Goal: Complete application form: Complete application form

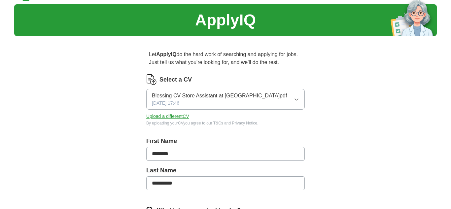
scroll to position [24, 0]
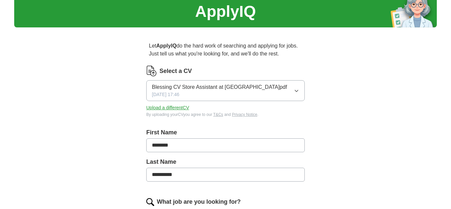
click at [296, 91] on icon "button" at bounding box center [296, 90] width 5 height 5
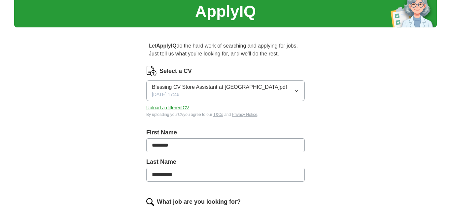
click at [178, 108] on button "Upload a different CV" at bounding box center [167, 107] width 43 height 7
click at [185, 108] on button "Upload a different CV" at bounding box center [167, 107] width 43 height 7
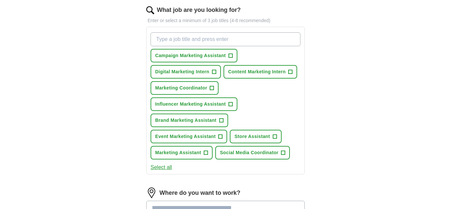
scroll to position [217, 0]
click at [214, 87] on span "+" at bounding box center [212, 87] width 4 height 5
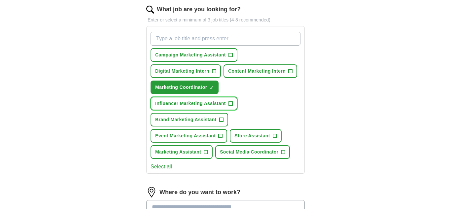
click at [232, 102] on span "+" at bounding box center [231, 103] width 4 height 5
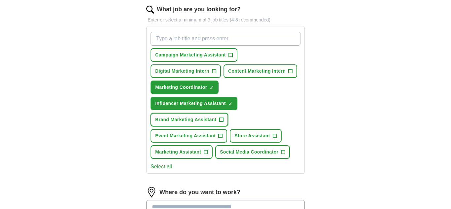
click at [221, 119] on span "+" at bounding box center [221, 119] width 4 height 5
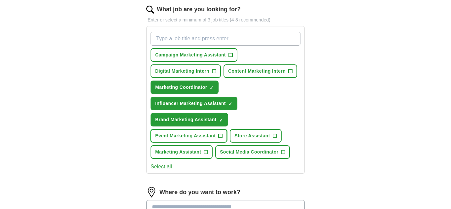
click at [221, 137] on span "+" at bounding box center [221, 135] width 4 height 5
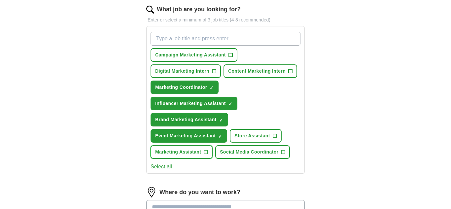
click at [207, 154] on span "+" at bounding box center [206, 152] width 4 height 5
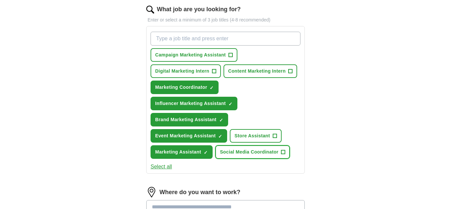
click at [285, 153] on span "+" at bounding box center [283, 152] width 4 height 5
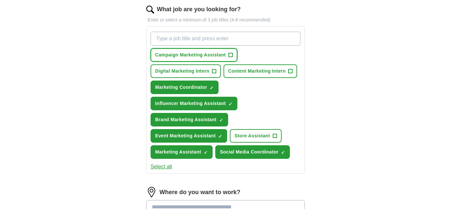
click at [229, 53] on button "Campaign Marketing Assistant +" at bounding box center [194, 55] width 87 height 14
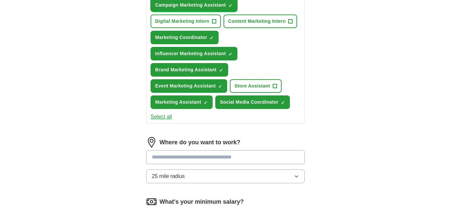
scroll to position [267, 0]
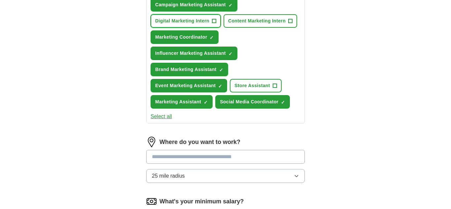
click at [216, 23] on span "+" at bounding box center [214, 20] width 4 height 5
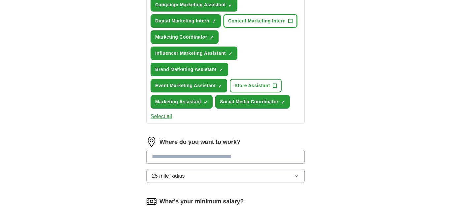
click at [293, 20] on span "+" at bounding box center [291, 20] width 4 height 5
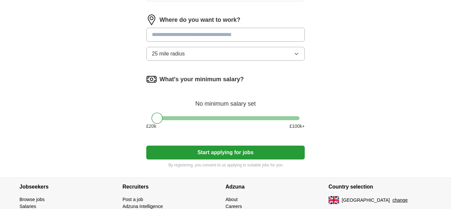
scroll to position [390, 0]
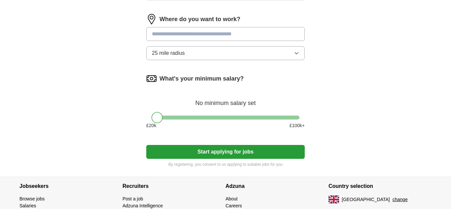
click at [268, 37] on input at bounding box center [225, 34] width 159 height 14
type input "***"
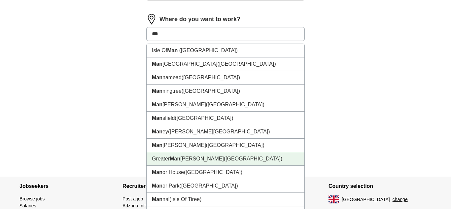
click at [236, 162] on span "([GEOGRAPHIC_DATA])" at bounding box center [253, 159] width 58 height 6
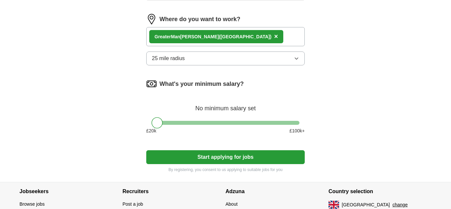
click at [236, 158] on button "Start applying for jobs" at bounding box center [225, 157] width 159 height 14
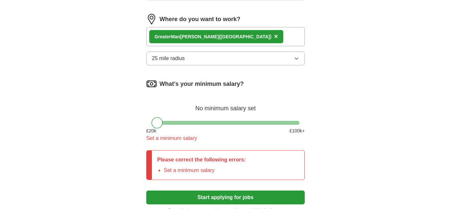
click at [159, 122] on div at bounding box center [157, 122] width 11 height 11
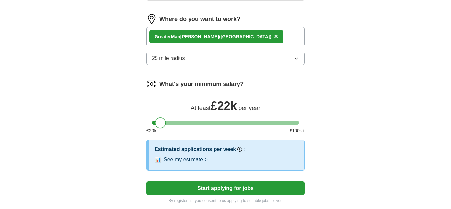
click at [162, 122] on div at bounding box center [160, 122] width 11 height 11
drag, startPoint x: 162, startPoint y: 122, endPoint x: 166, endPoint y: 122, distance: 4.6
click at [166, 122] on div at bounding box center [165, 122] width 11 height 11
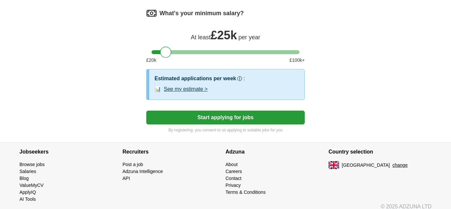
scroll to position [465, 0]
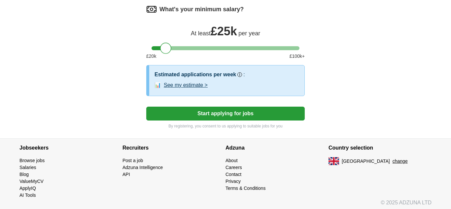
click at [174, 114] on button "Start applying for jobs" at bounding box center [225, 114] width 159 height 14
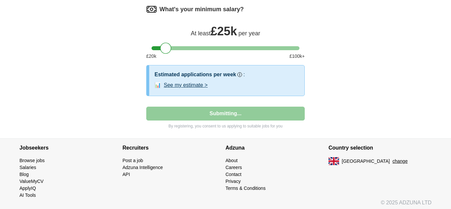
select select "**"
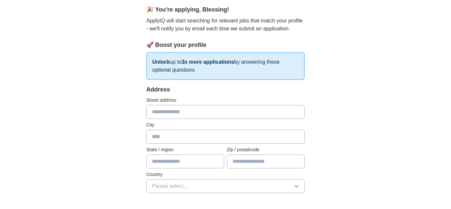
scroll to position [59, 0]
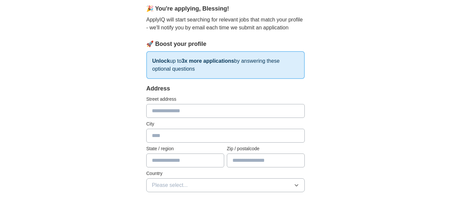
click at [168, 108] on input "text" at bounding box center [225, 111] width 159 height 14
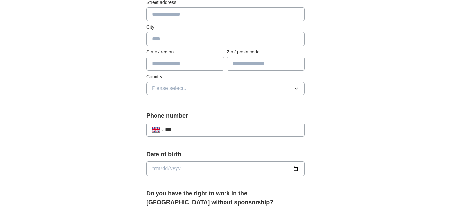
scroll to position [159, 0]
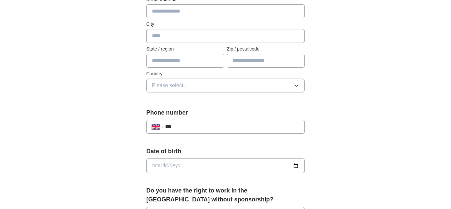
click at [235, 12] on input "text" at bounding box center [225, 11] width 159 height 14
type input "**********"
type input "*******"
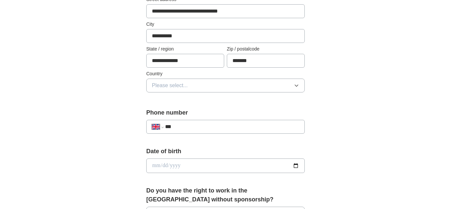
click at [210, 90] on button "Please select..." at bounding box center [225, 86] width 159 height 14
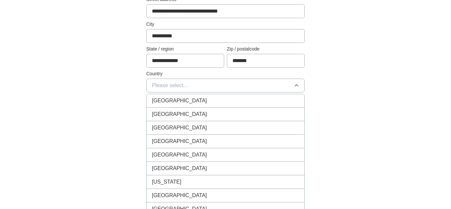
click at [206, 100] on div "[GEOGRAPHIC_DATA]" at bounding box center [225, 101] width 147 height 8
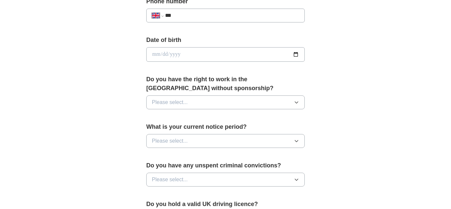
scroll to position [269, 0]
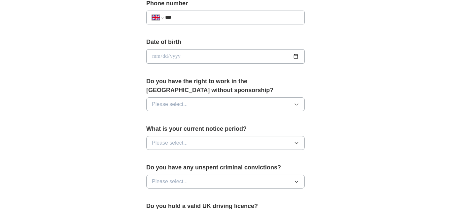
click at [199, 17] on input "***" at bounding box center [232, 18] width 134 height 8
type input "**********"
click at [206, 58] on input "date" at bounding box center [225, 56] width 159 height 15
type input "**********"
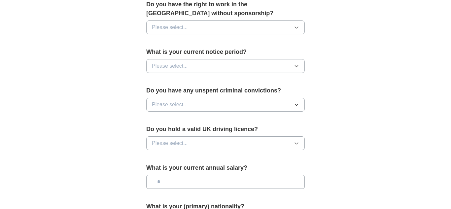
scroll to position [347, 0]
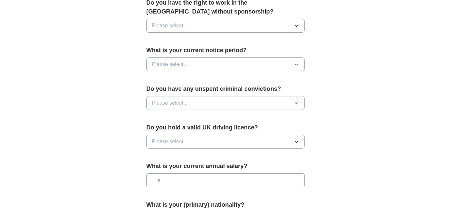
click at [178, 28] on span "Please select..." at bounding box center [170, 26] width 36 height 8
click at [175, 45] on div "Yes" at bounding box center [225, 41] width 147 height 8
click at [175, 62] on span "Please select..." at bounding box center [170, 64] width 36 height 8
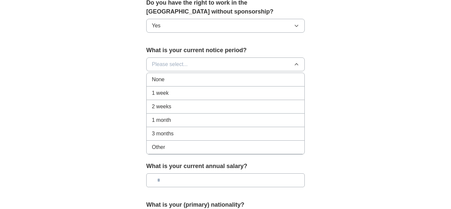
click at [173, 147] on div "Other" at bounding box center [225, 147] width 147 height 8
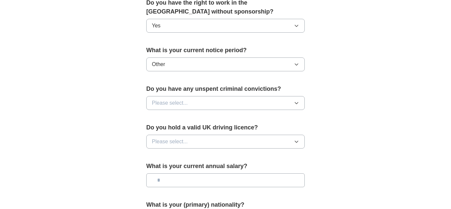
click at [176, 101] on span "Please select..." at bounding box center [170, 103] width 36 height 8
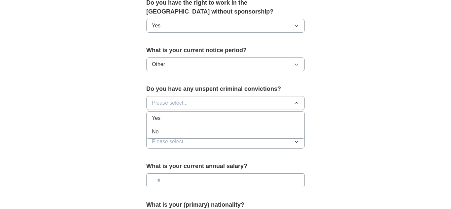
click at [174, 117] on div "Yes" at bounding box center [225, 118] width 147 height 8
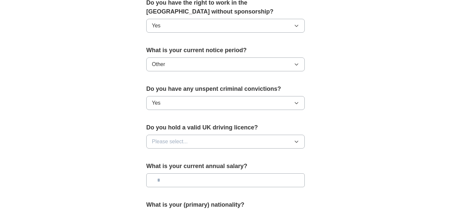
click at [172, 143] on span "Please select..." at bounding box center [170, 142] width 36 height 8
click at [167, 169] on div "No" at bounding box center [225, 170] width 147 height 8
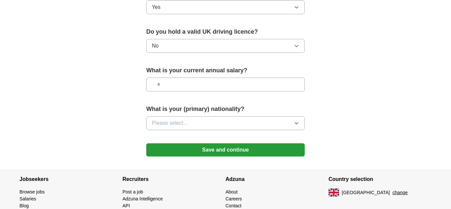
scroll to position [443, 0]
click at [188, 81] on input "text" at bounding box center [225, 85] width 159 height 14
click at [163, 121] on span "Please select..." at bounding box center [170, 124] width 36 height 8
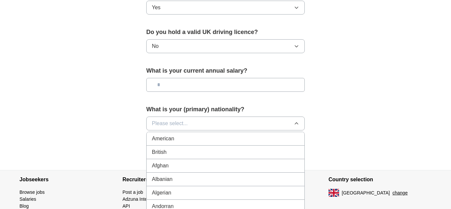
click at [171, 125] on span "Please select..." at bounding box center [170, 124] width 36 height 8
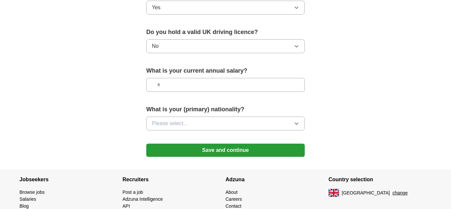
click at [171, 125] on span "Please select..." at bounding box center [170, 124] width 36 height 8
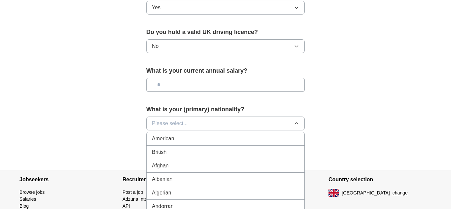
click at [171, 125] on span "Please select..." at bounding box center [170, 124] width 36 height 8
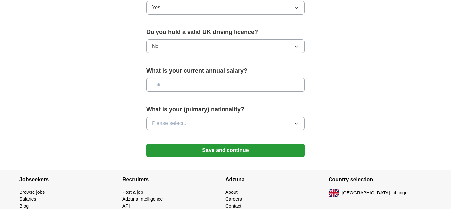
click at [171, 125] on span "Please select..." at bounding box center [170, 124] width 36 height 8
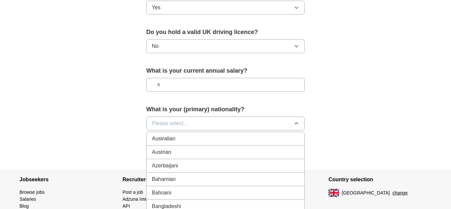
scroll to position [141, 0]
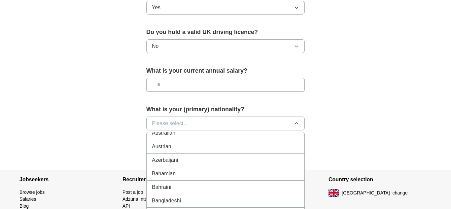
click at [175, 145] on div "Austrian" at bounding box center [225, 147] width 147 height 8
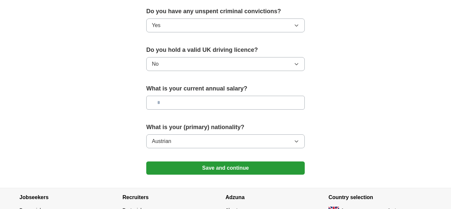
scroll to position [478, 0]
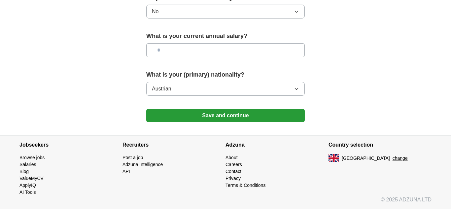
click at [190, 113] on button "Save and continue" at bounding box center [225, 115] width 159 height 13
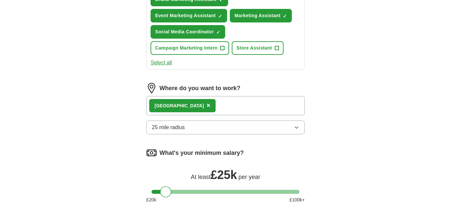
scroll to position [338, 0]
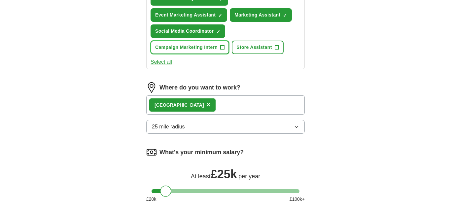
click at [228, 47] on button "Campaign Marketing Intern +" at bounding box center [190, 48] width 79 height 14
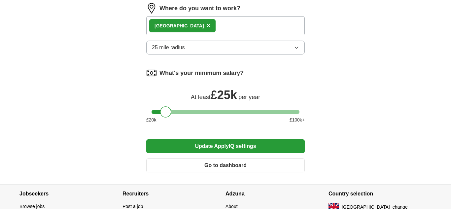
scroll to position [418, 0]
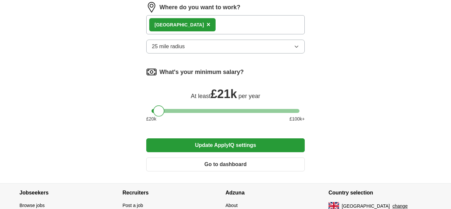
drag, startPoint x: 165, startPoint y: 111, endPoint x: 158, endPoint y: 111, distance: 6.6
click at [158, 111] on div at bounding box center [158, 110] width 11 height 11
click at [208, 143] on button "Update ApplyIQ settings" at bounding box center [225, 145] width 159 height 14
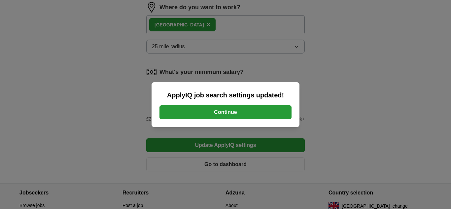
click at [229, 112] on button "Continue" at bounding box center [226, 112] width 132 height 14
